Goal: Task Accomplishment & Management: Manage account settings

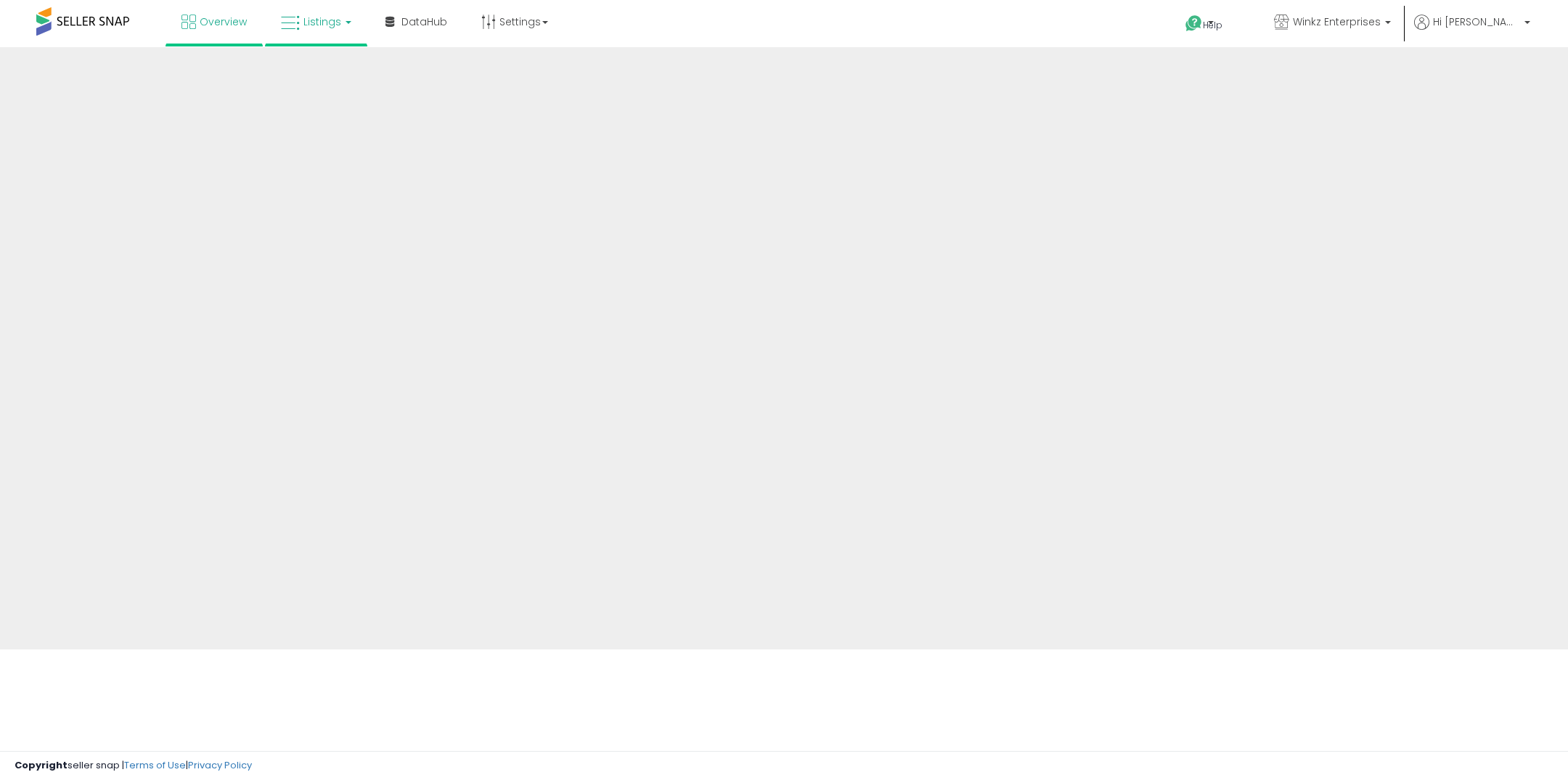
click at [317, 21] on span "Listings" at bounding box center [322, 22] width 38 height 15
click at [321, 25] on span "Listings" at bounding box center [322, 22] width 38 height 15
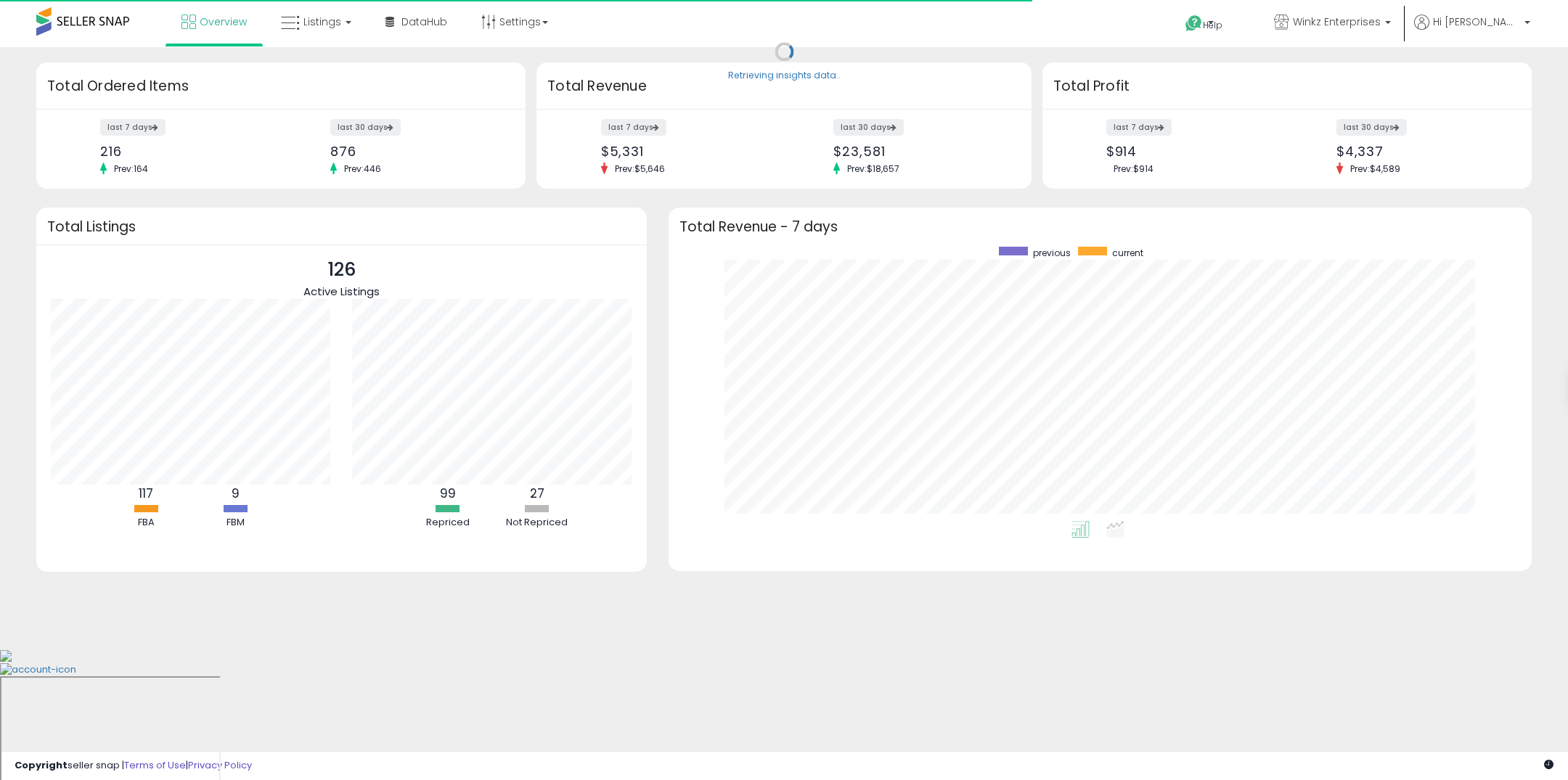
scroll to position [275, 834]
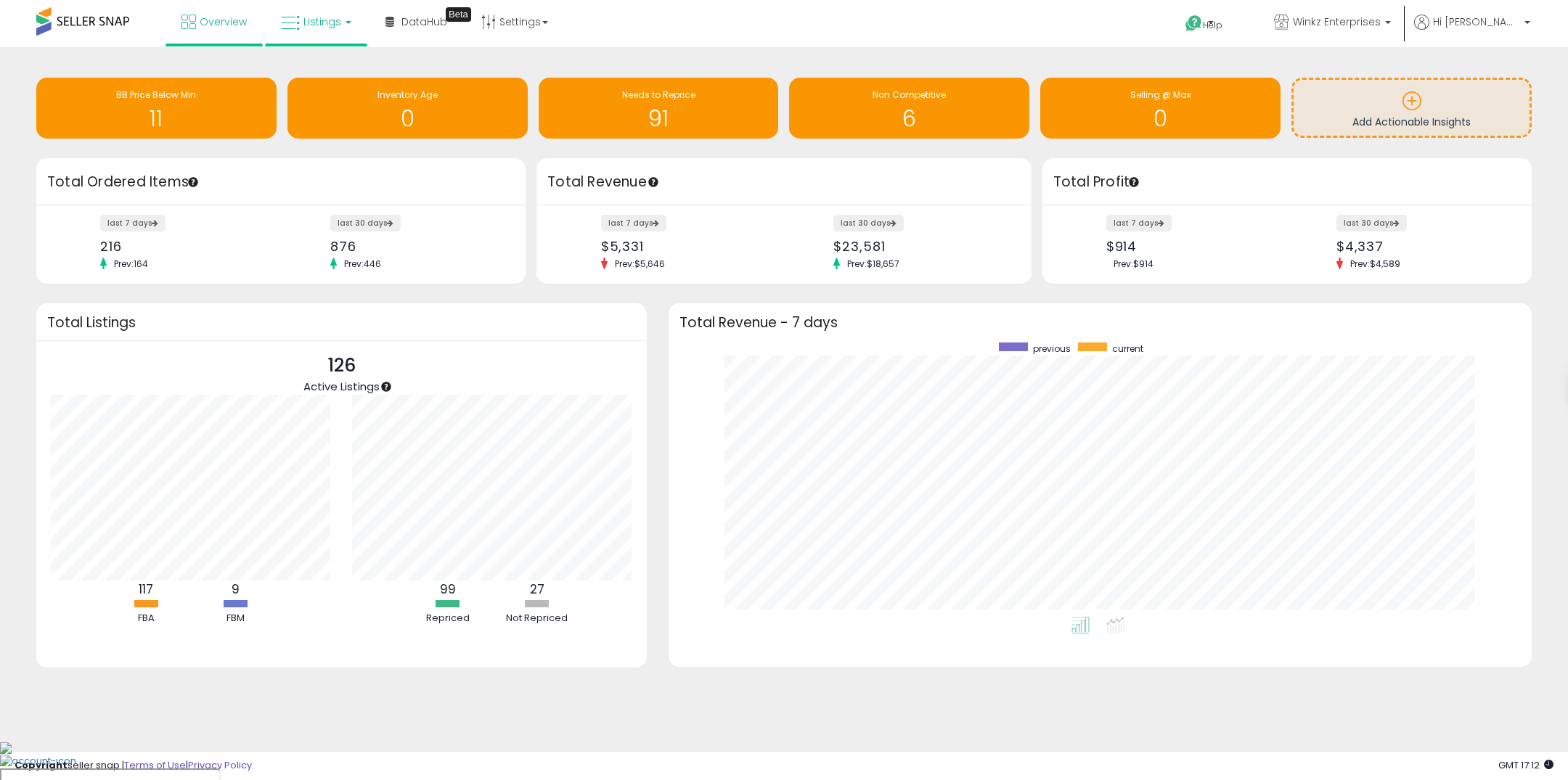
click at [316, 32] on link "Listings" at bounding box center [316, 22] width 92 height 44
click at [312, 78] on icon at bounding box center [327, 72] width 63 height 19
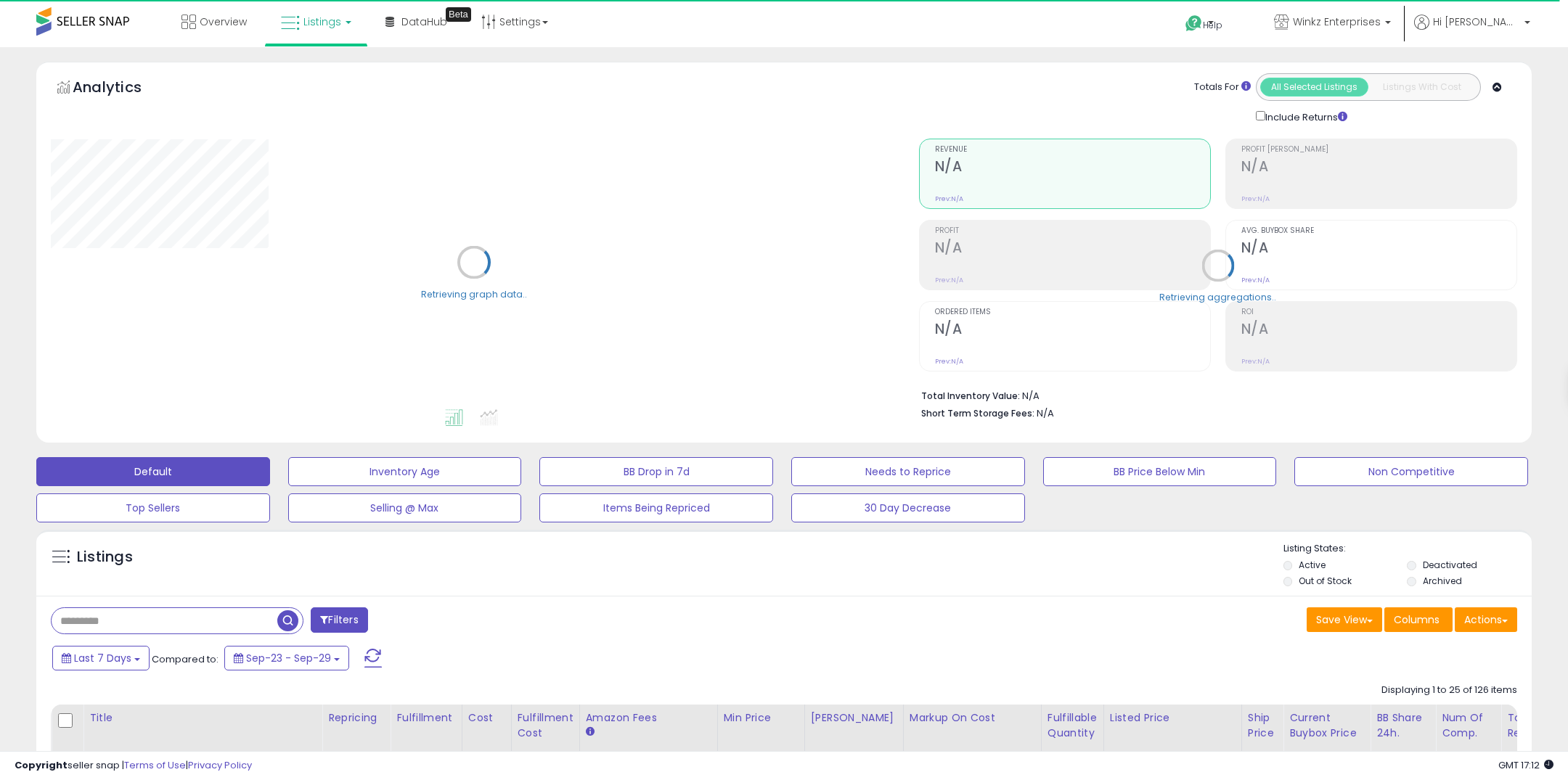
click at [154, 626] on input "text" at bounding box center [164, 620] width 226 height 25
paste input "**********"
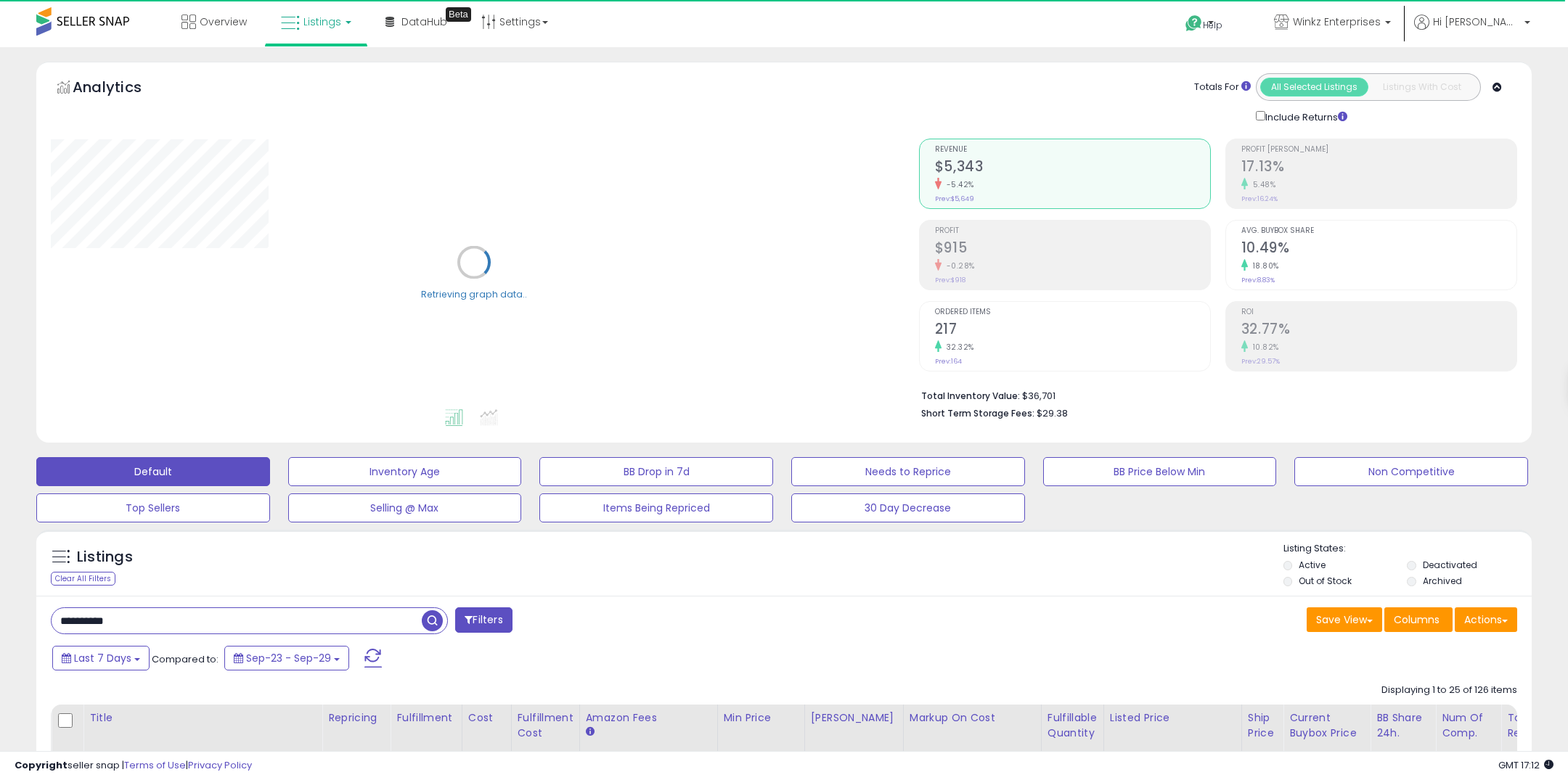
type input "**********"
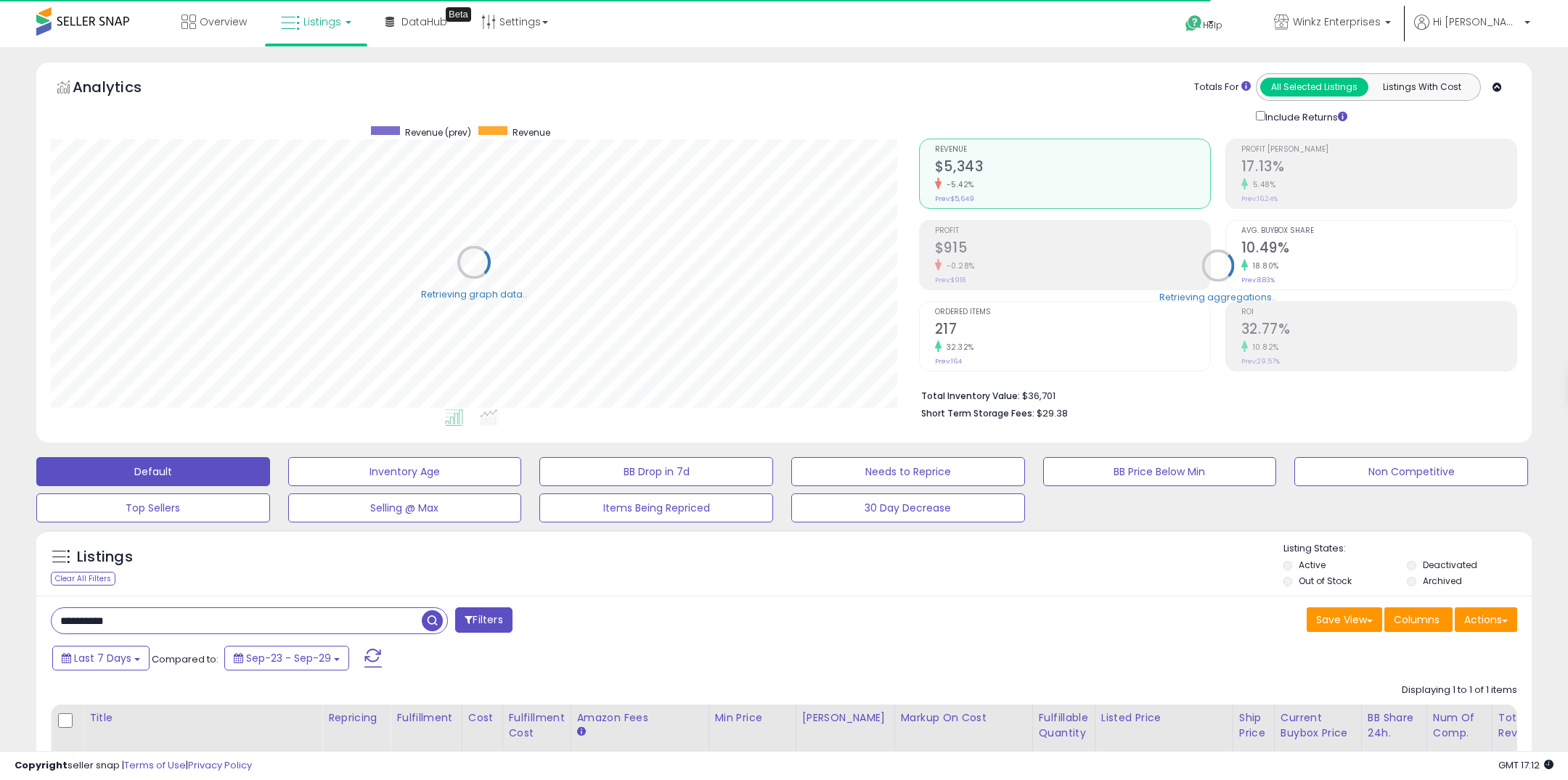
scroll to position [297, 868]
click at [437, 623] on span "button" at bounding box center [433, 621] width 21 height 21
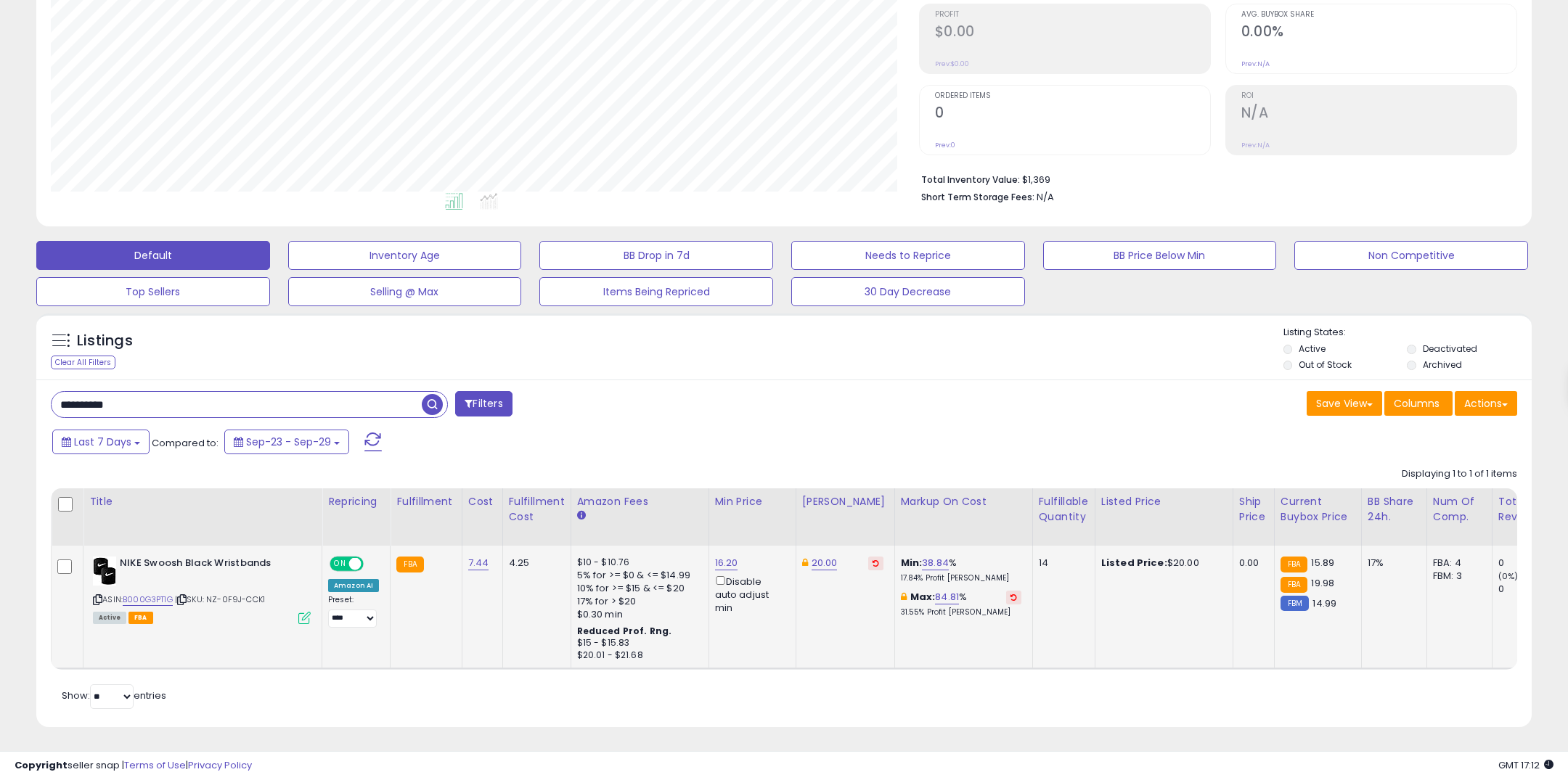
click at [872, 562] on icon at bounding box center [875, 563] width 6 height 7
click at [346, 560] on span "ON" at bounding box center [340, 564] width 18 height 12
click at [346, 560] on span "OFF" at bounding box center [347, 564] width 23 height 12
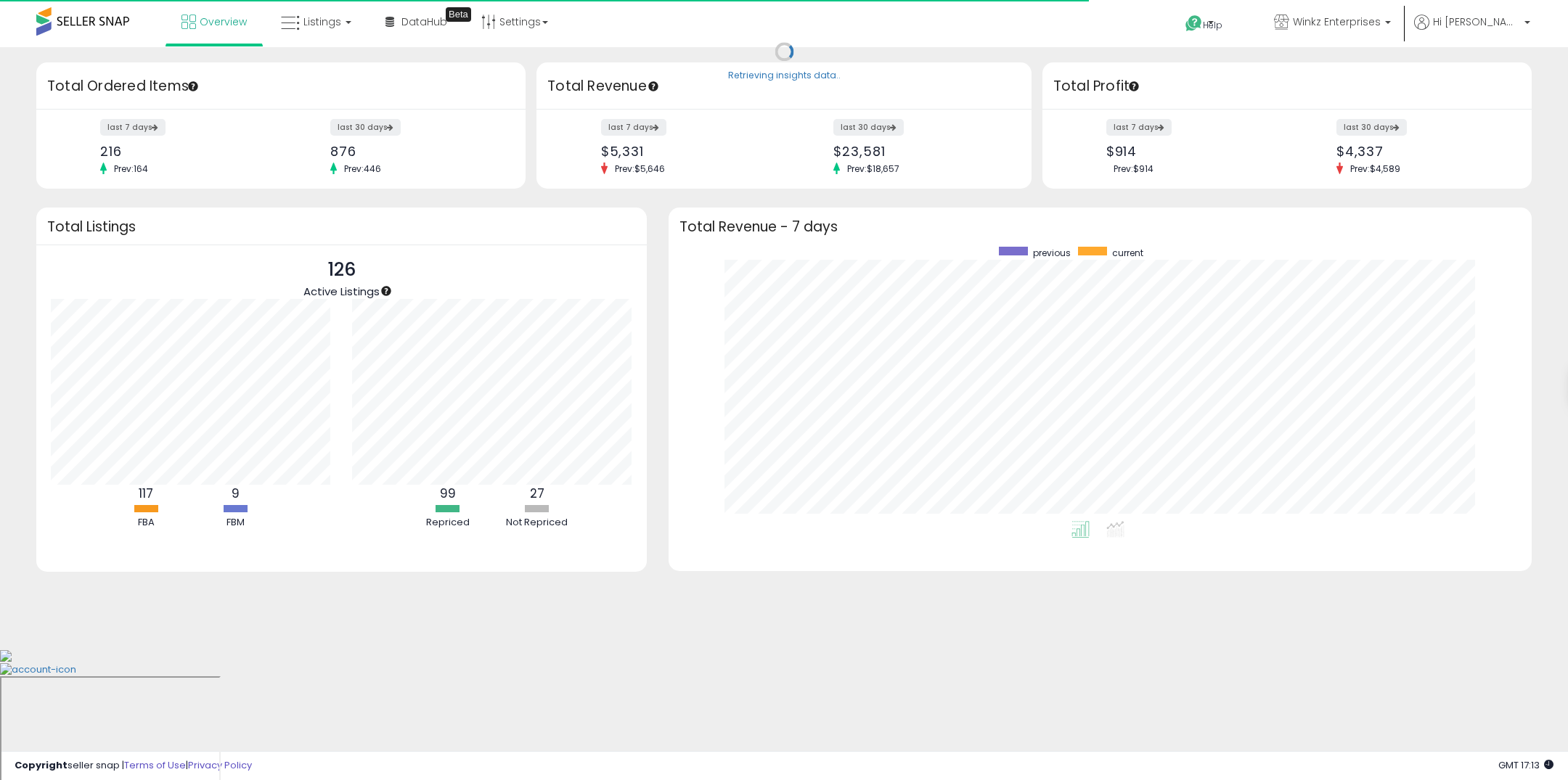
scroll to position [275, 834]
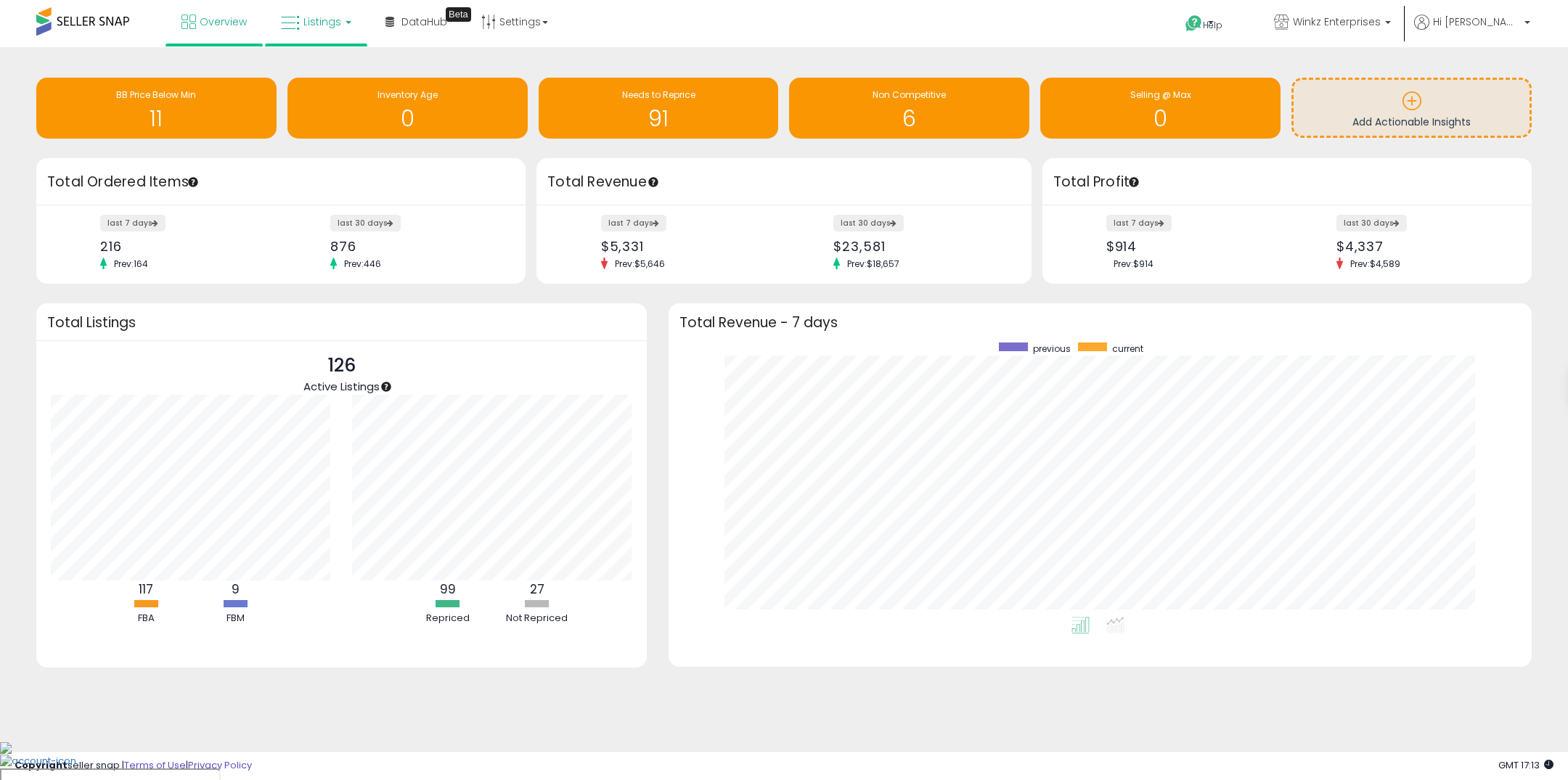
click at [333, 27] on span "Listings" at bounding box center [322, 22] width 38 height 15
click at [330, 84] on link at bounding box center [326, 75] width 100 height 29
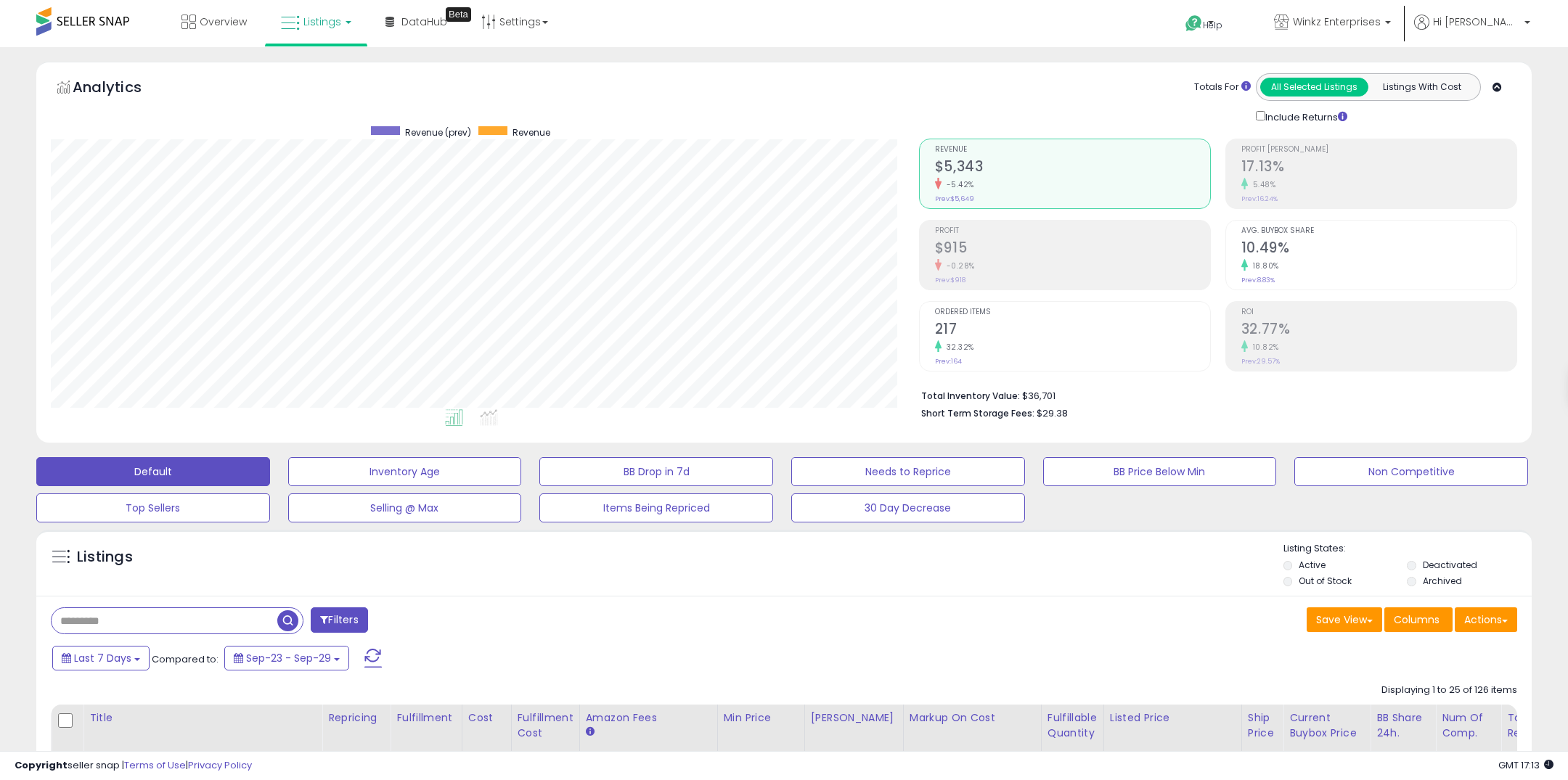
scroll to position [297, 868]
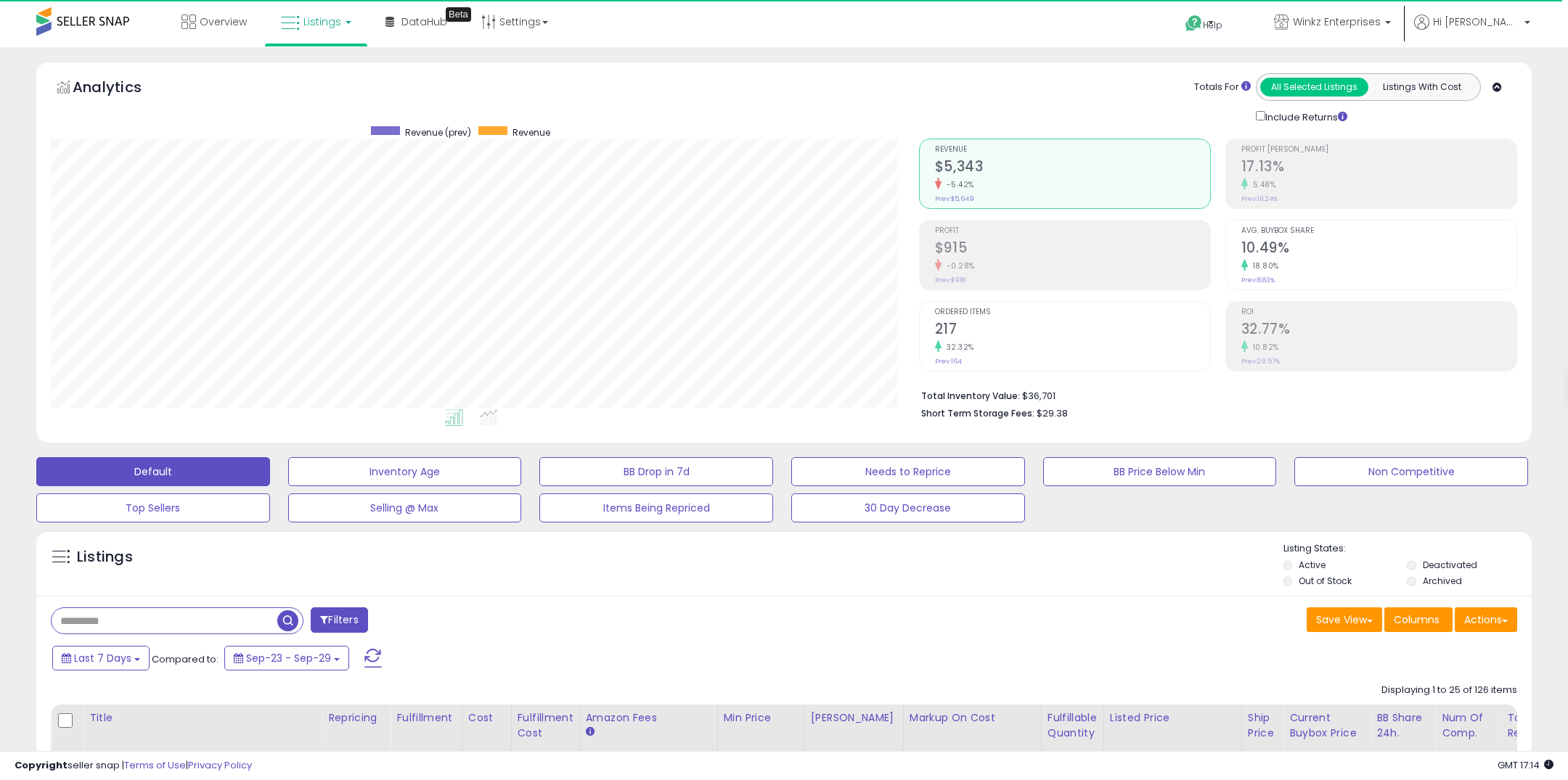
click at [244, 620] on input "text" at bounding box center [164, 620] width 226 height 25
paste input "**********"
type input "**********"
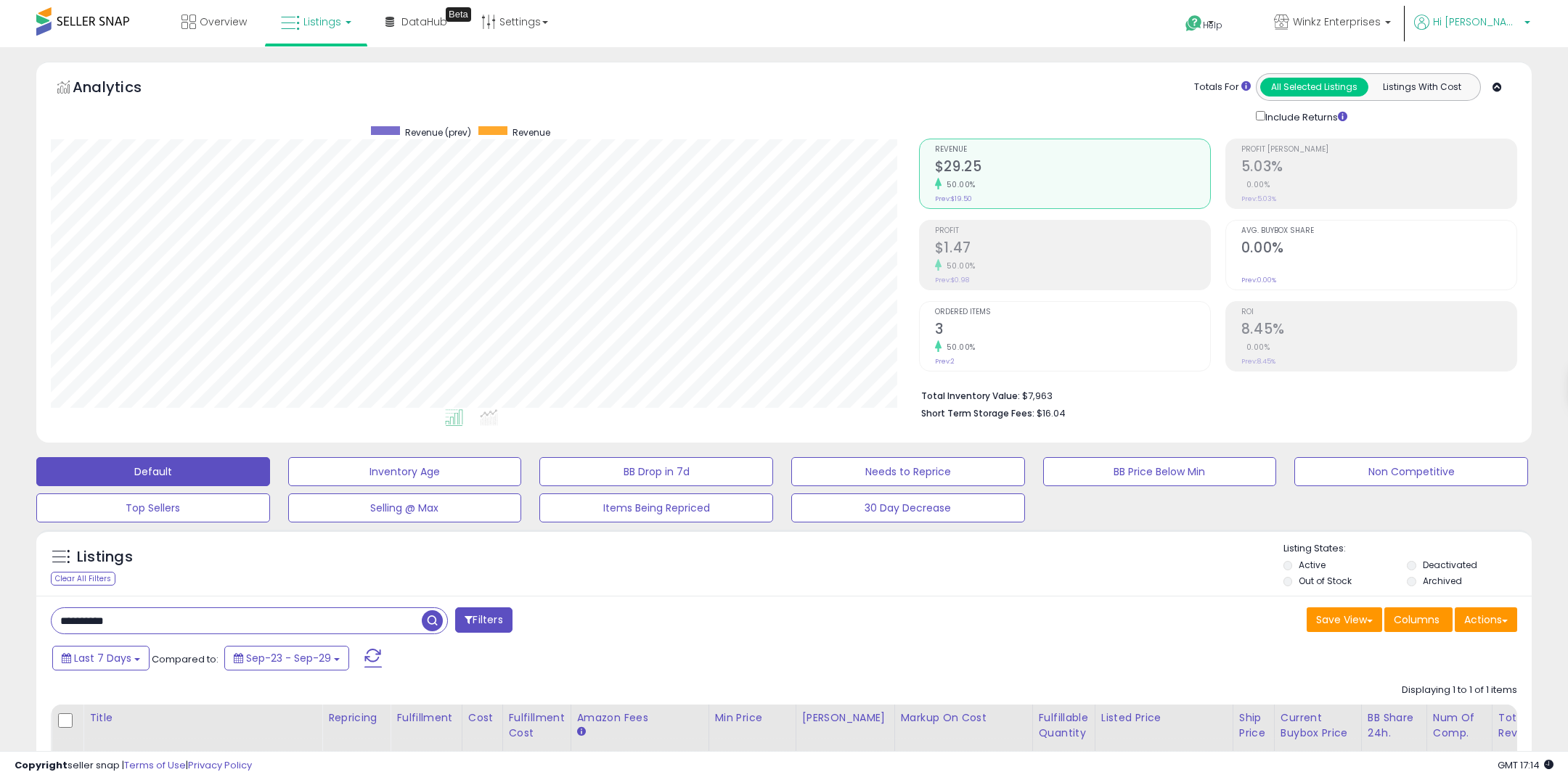
click at [1484, 27] on p "Hi [PERSON_NAME]" at bounding box center [1472, 24] width 116 height 18
click at [1492, 111] on link "Profile" at bounding box center [1497, 116] width 29 height 14
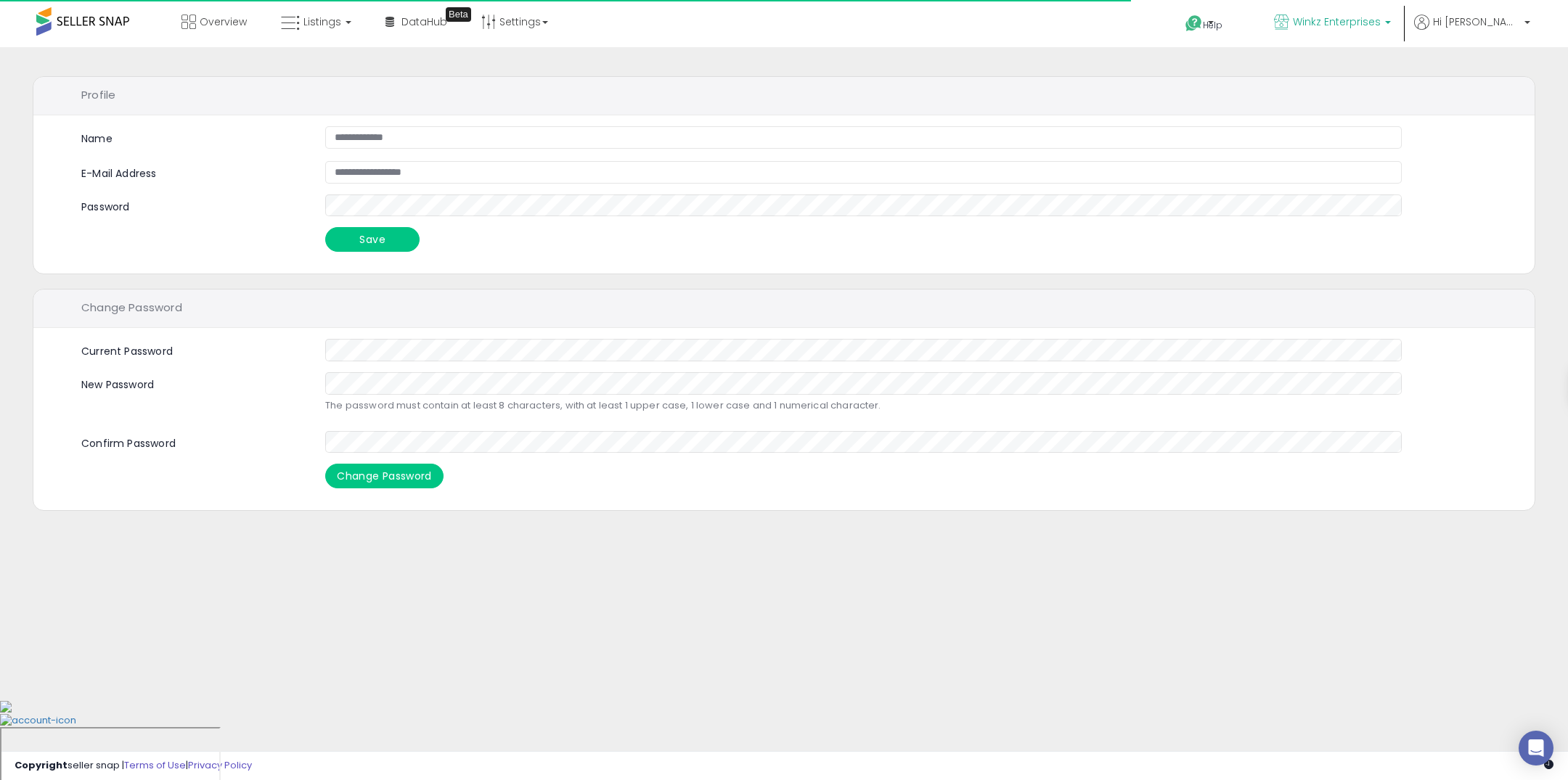
click at [1391, 29] on p "Winkz Enterprises" at bounding box center [1332, 24] width 117 height 18
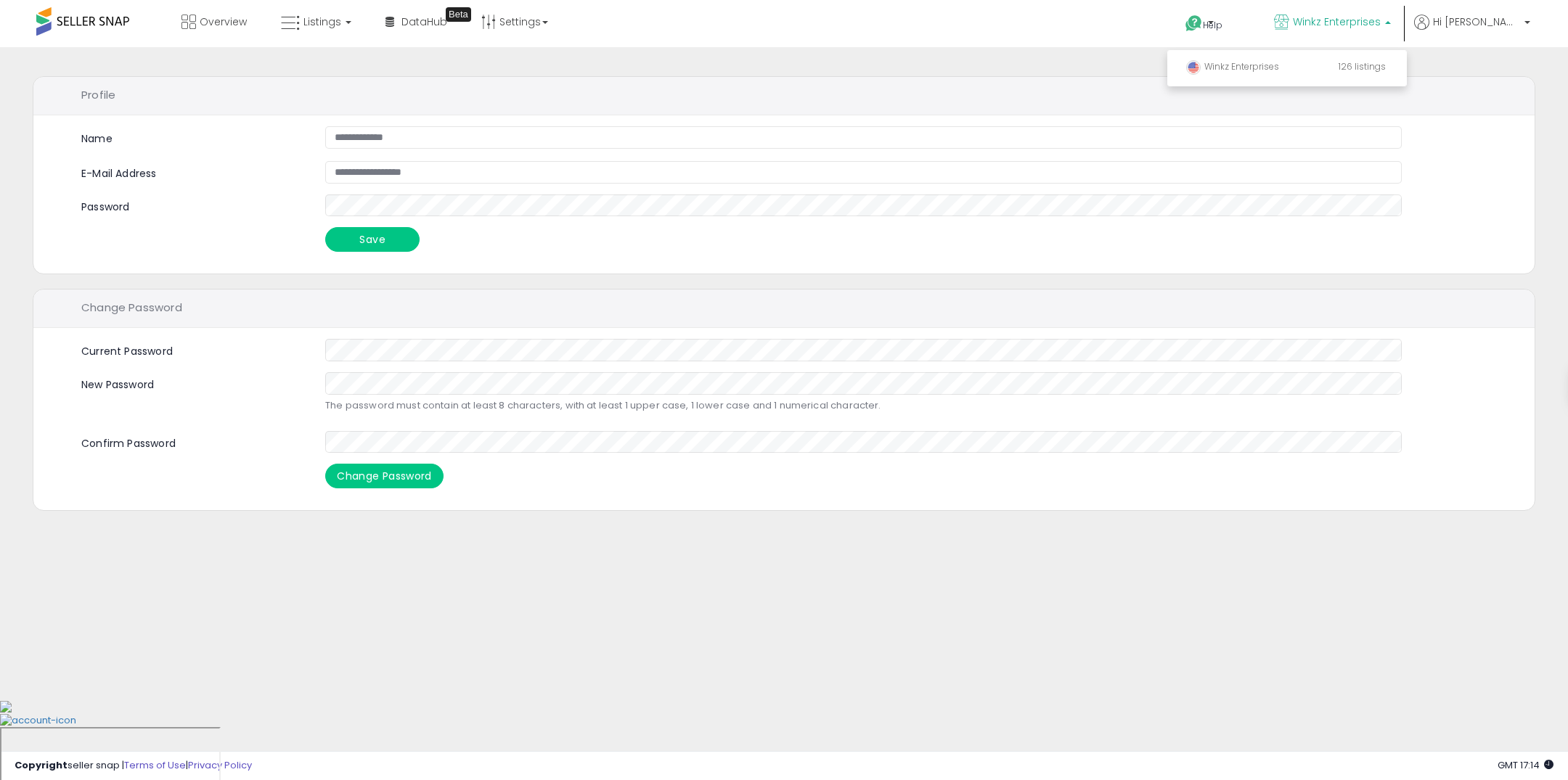
click at [1391, 29] on p "Winkz Enterprises" at bounding box center [1332, 24] width 117 height 18
click at [1493, 27] on span "Hi [PERSON_NAME]" at bounding box center [1476, 22] width 87 height 15
click at [496, 28] on link "Settings" at bounding box center [514, 22] width 89 height 44
click at [1483, 33] on link "Hi [PERSON_NAME]" at bounding box center [1472, 31] width 116 height 32
click at [1493, 112] on link "Profile" at bounding box center [1497, 116] width 29 height 14
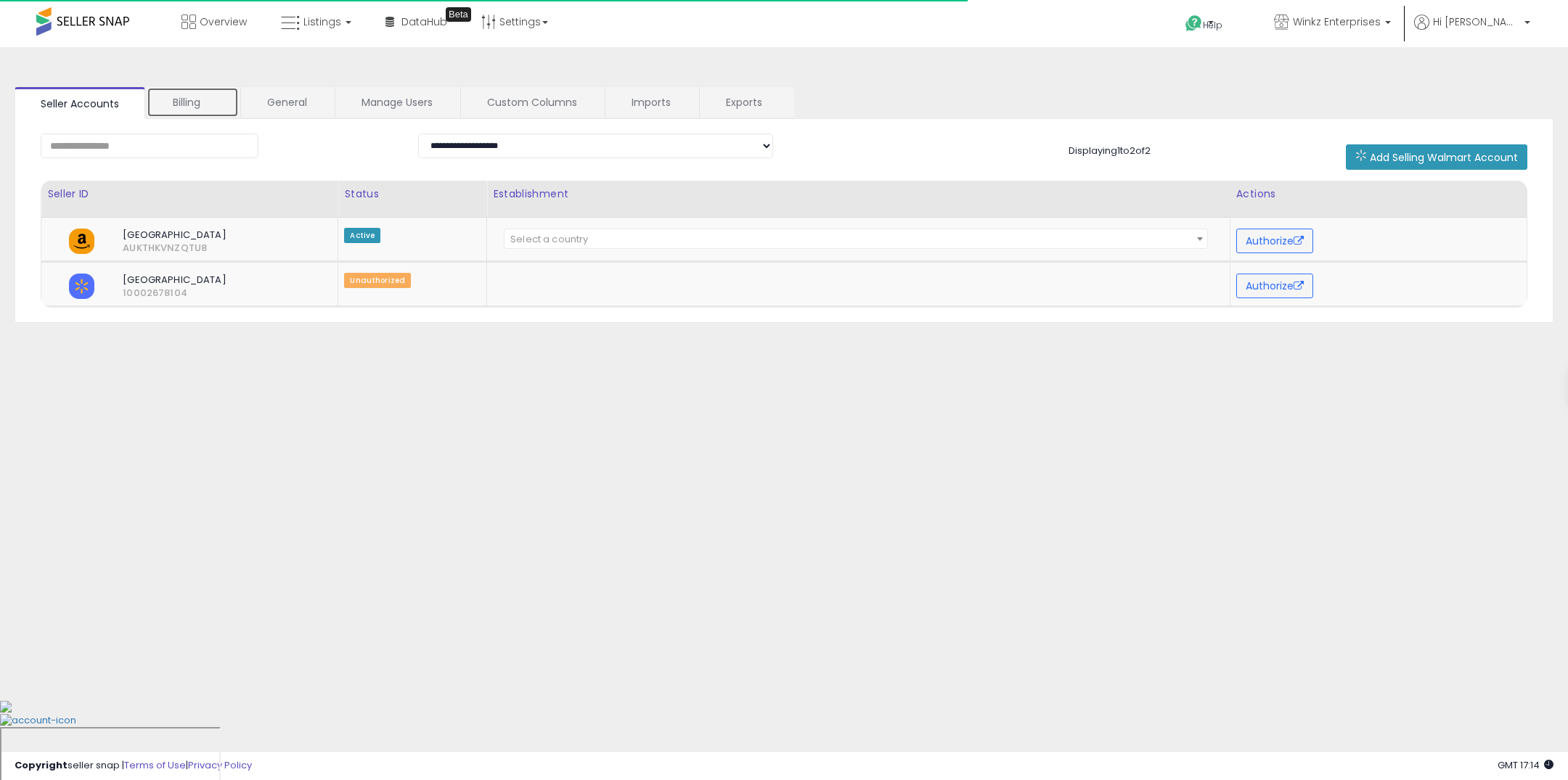
click at [202, 104] on link "Billing" at bounding box center [192, 102] width 92 height 31
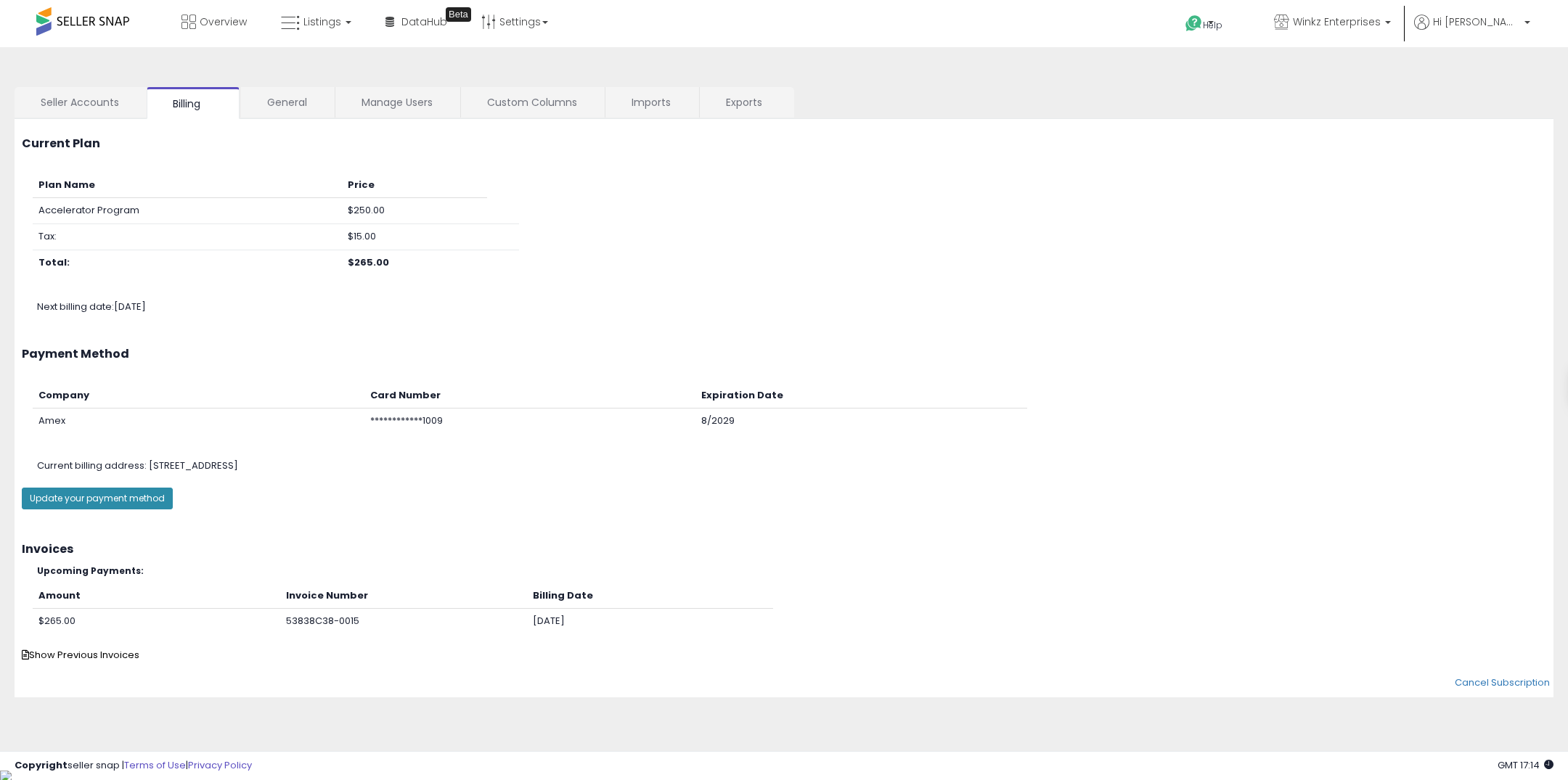
click at [111, 490] on button "Update your payment method" at bounding box center [97, 498] width 151 height 22
